Goal: Navigation & Orientation: Find specific page/section

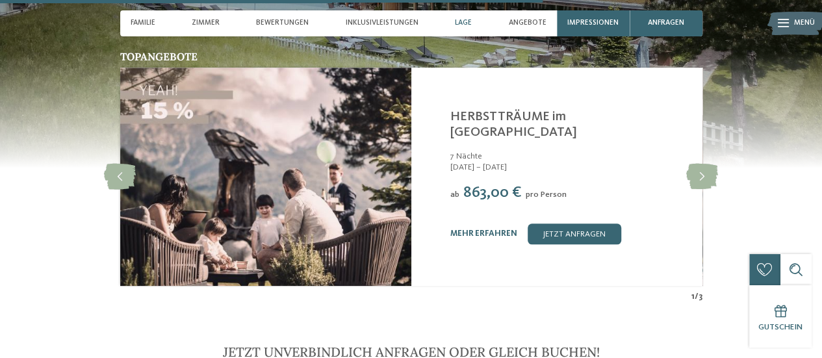
scroll to position [2687, 0]
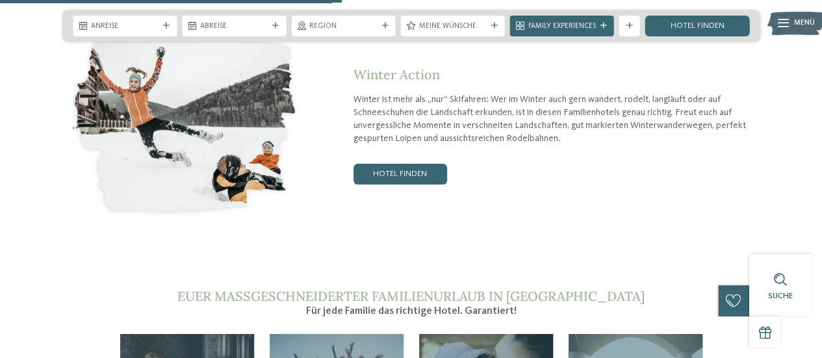
scroll to position [1986, 0]
